Goal: Transaction & Acquisition: Download file/media

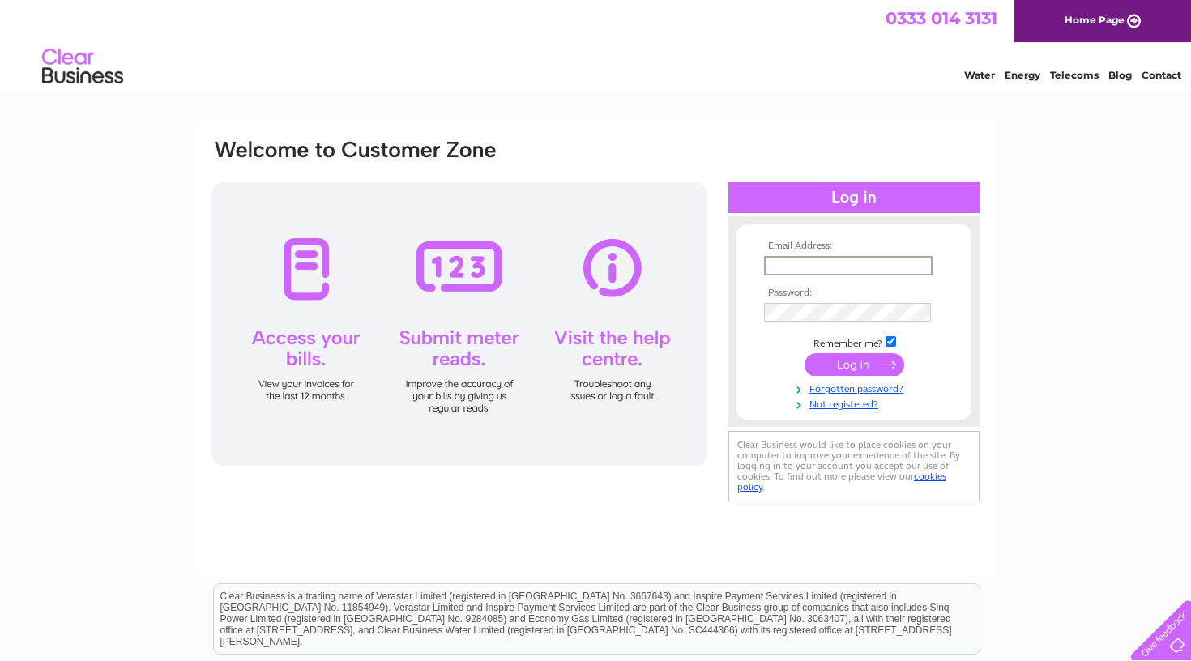
click at [919, 265] on input "text" at bounding box center [848, 265] width 169 height 19
type input "[PERSON_NAME][EMAIL_ADDRESS][DOMAIN_NAME]"
click at [854, 363] on input "submit" at bounding box center [854, 364] width 100 height 23
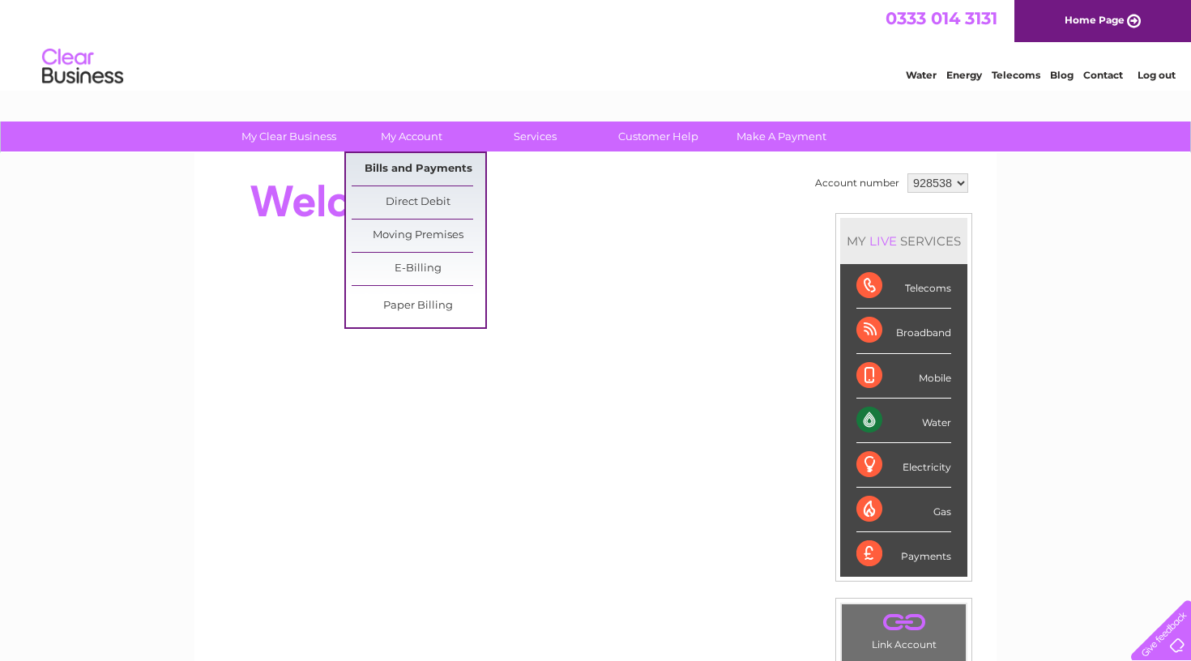
click at [399, 168] on link "Bills and Payments" at bounding box center [419, 169] width 134 height 32
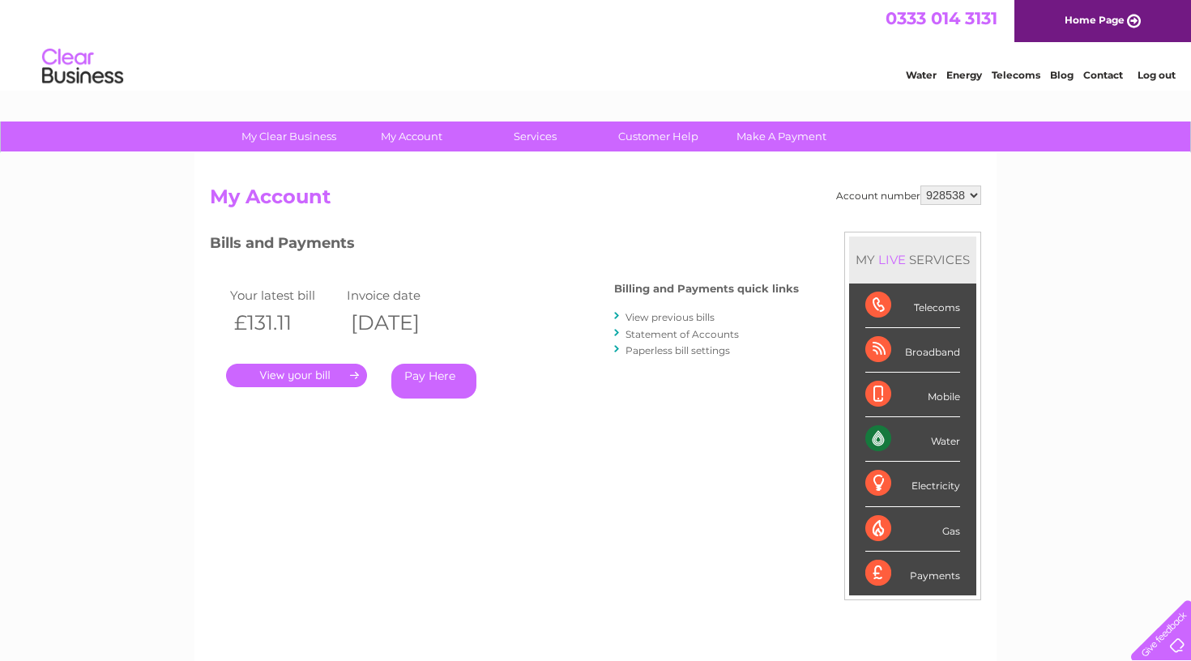
click at [337, 375] on link "." at bounding box center [296, 375] width 141 height 23
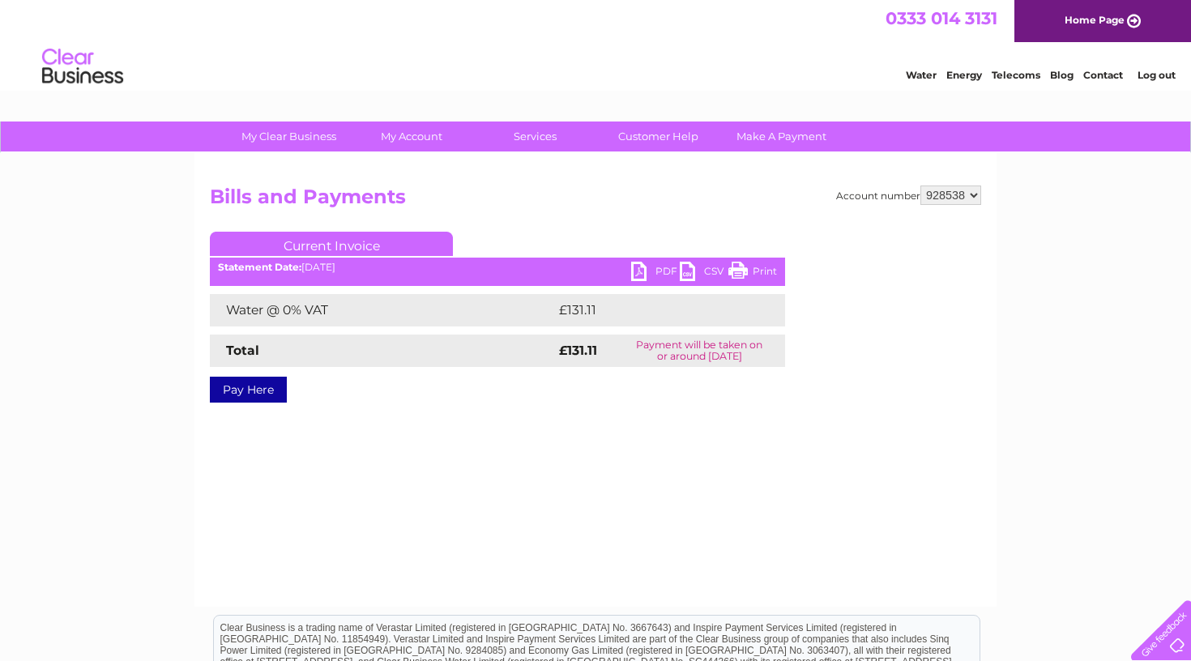
click at [645, 273] on link "PDF" at bounding box center [655, 273] width 49 height 23
